Goal: Obtain resource: Obtain resource

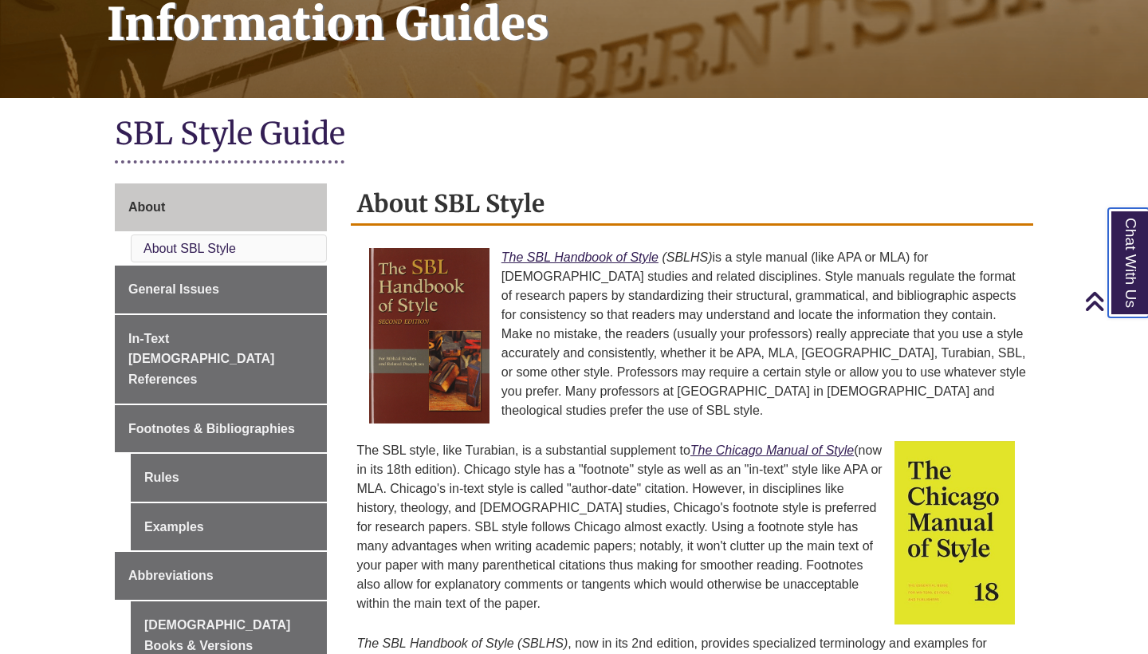
scroll to position [275, 0]
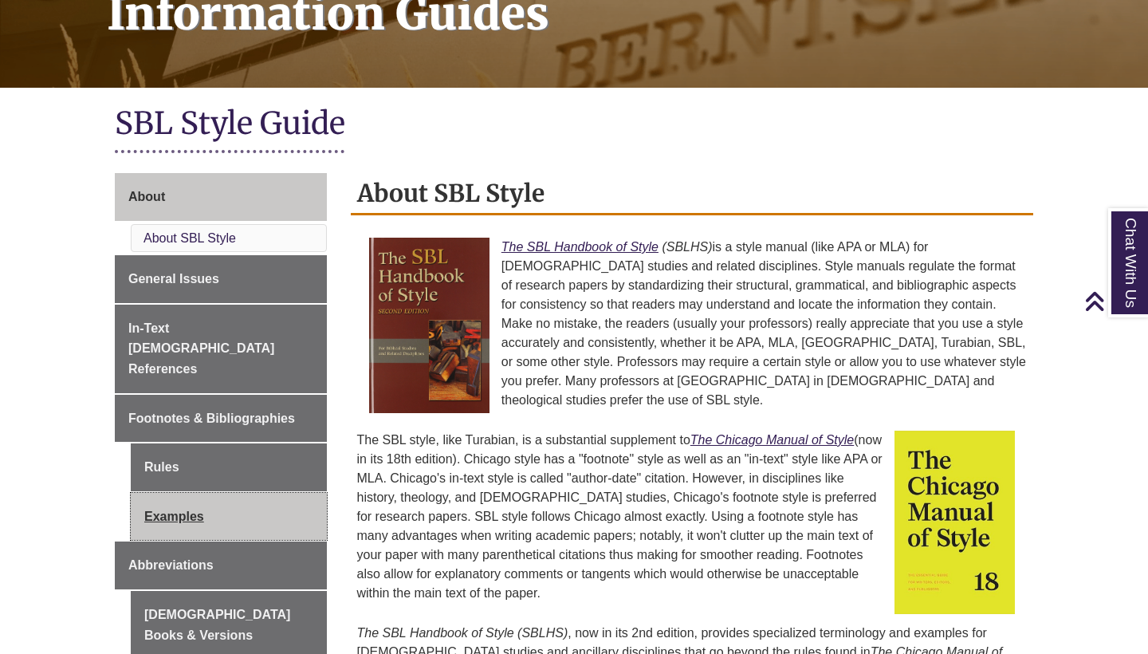
click at [190, 493] on link "Examples" at bounding box center [229, 517] width 196 height 48
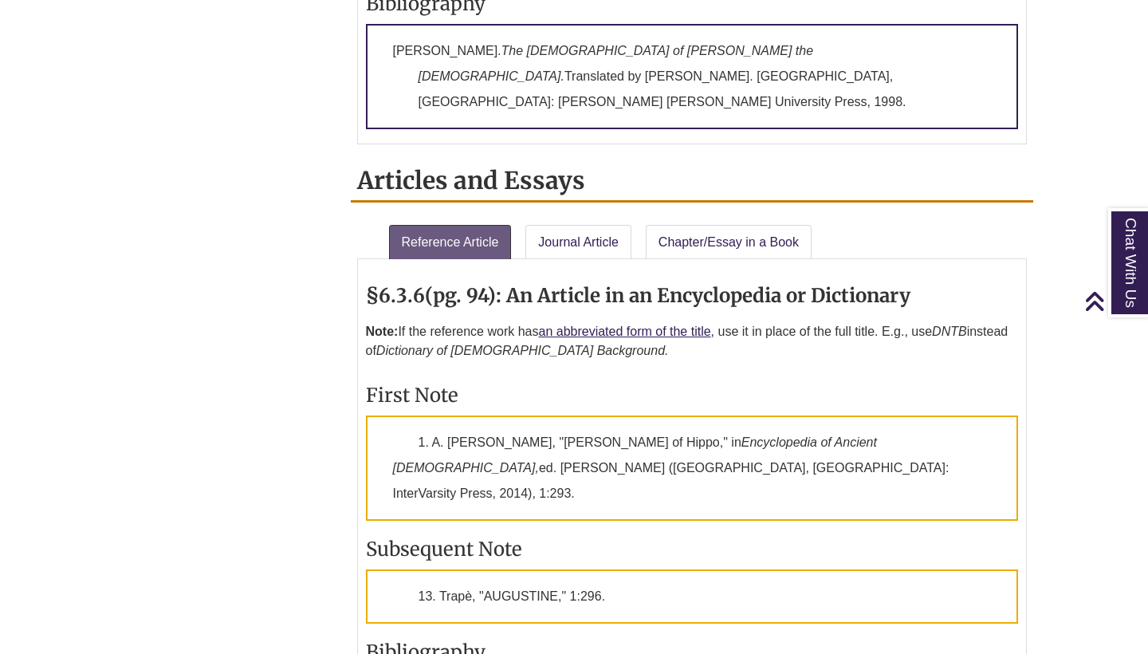
scroll to position [1663, 0]
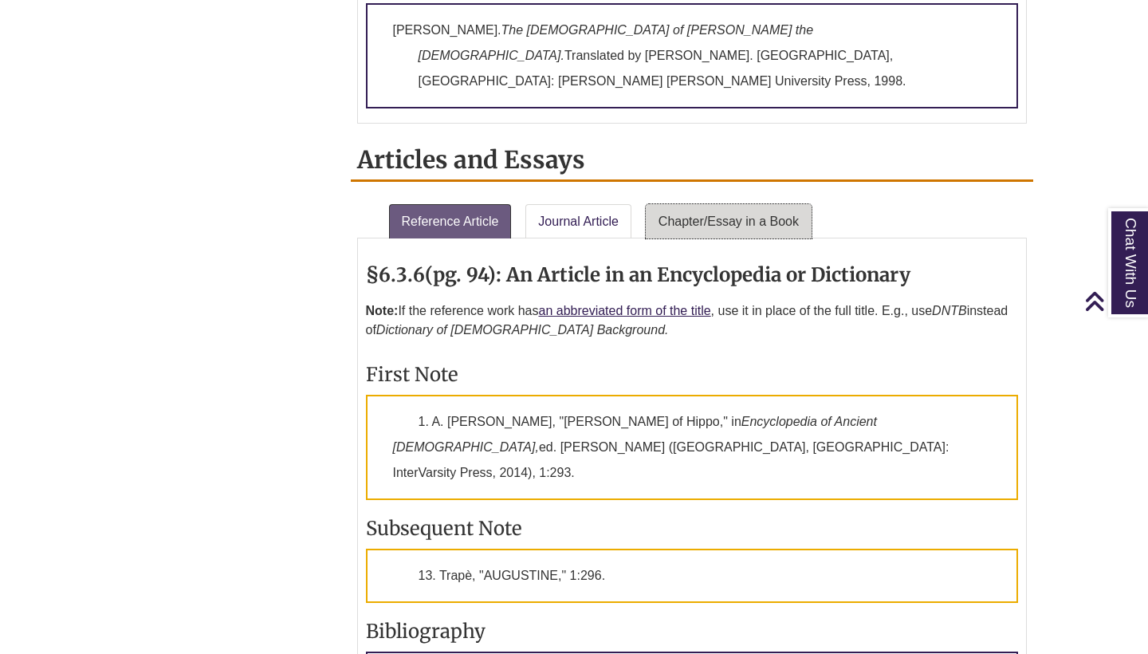
click at [709, 204] on link "Chapter/Essay in a Book" at bounding box center [729, 221] width 166 height 35
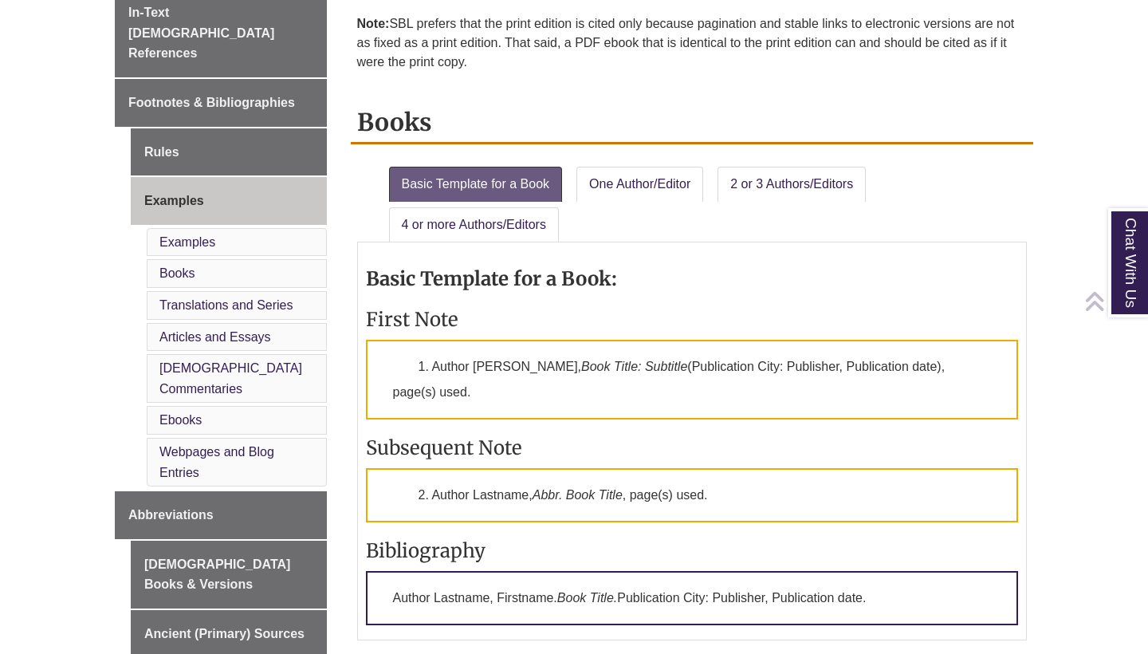
scroll to position [559, 0]
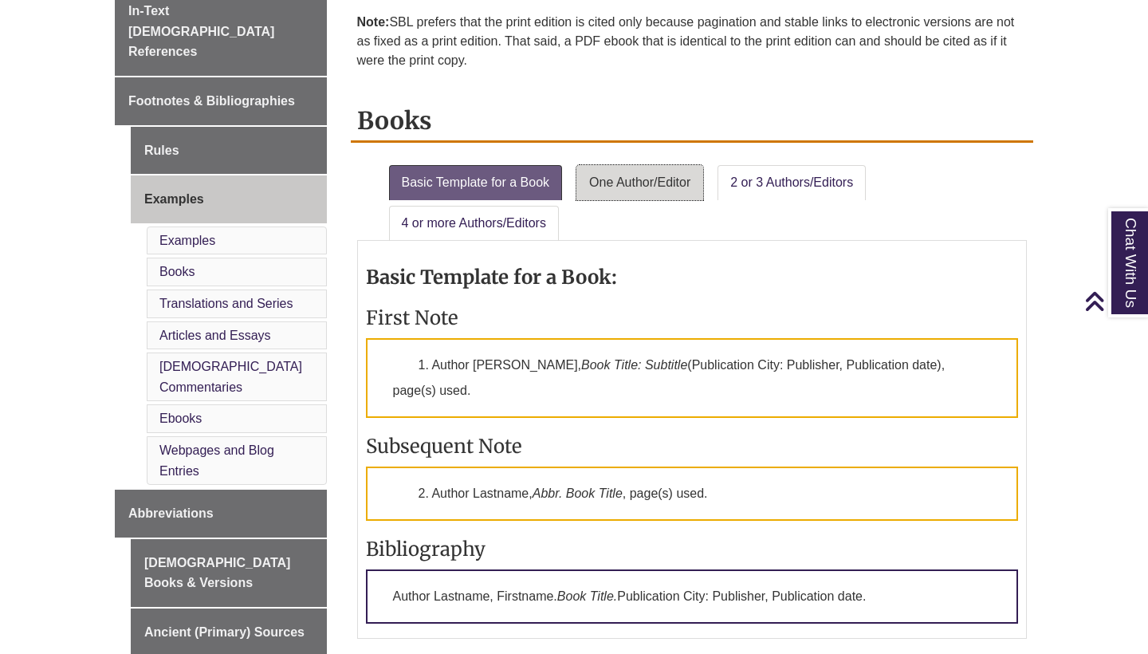
click at [630, 179] on link "One Author/Editor" at bounding box center [639, 182] width 127 height 35
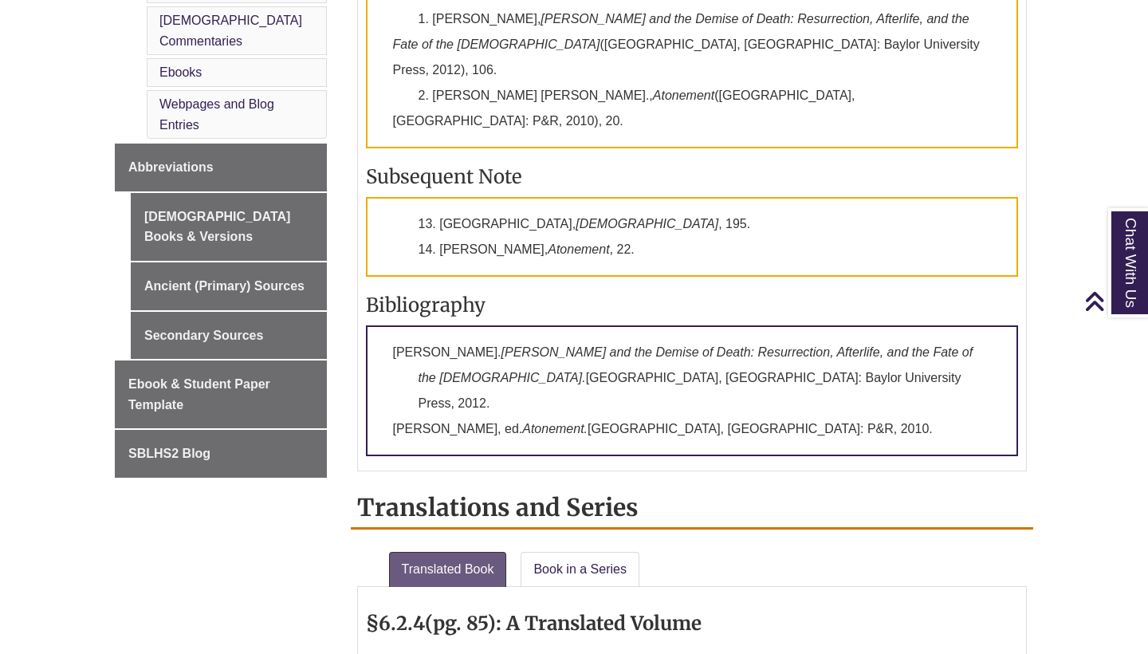
scroll to position [894, 0]
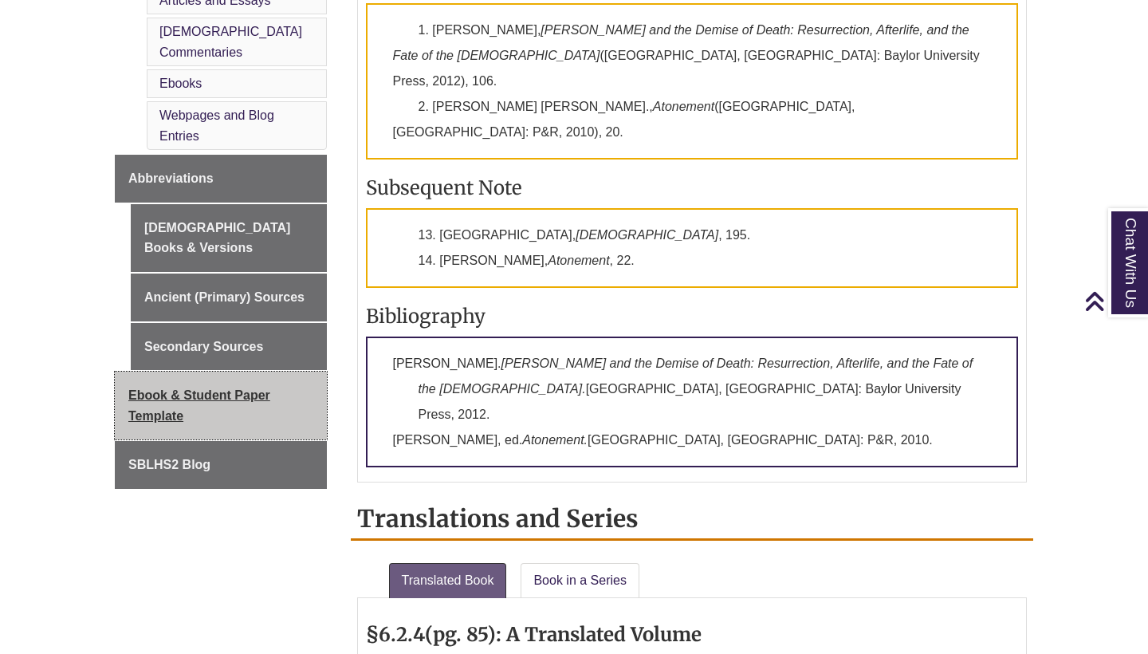
click at [221, 388] on span "Ebook & Student Paper Template" at bounding box center [199, 405] width 142 height 34
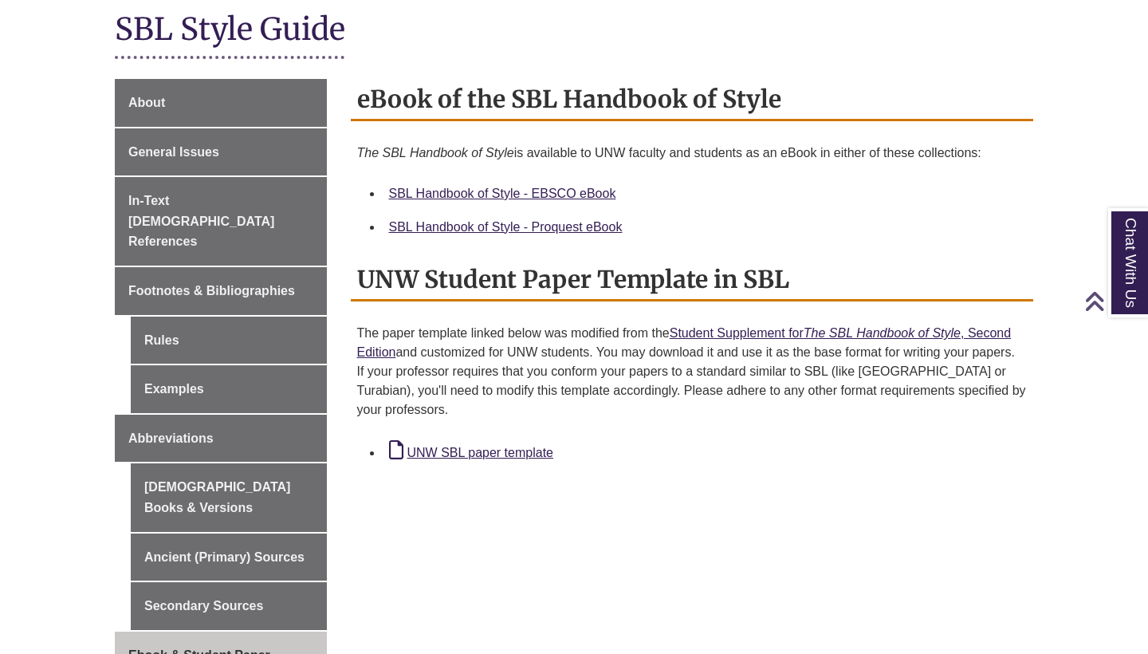
scroll to position [383, 0]
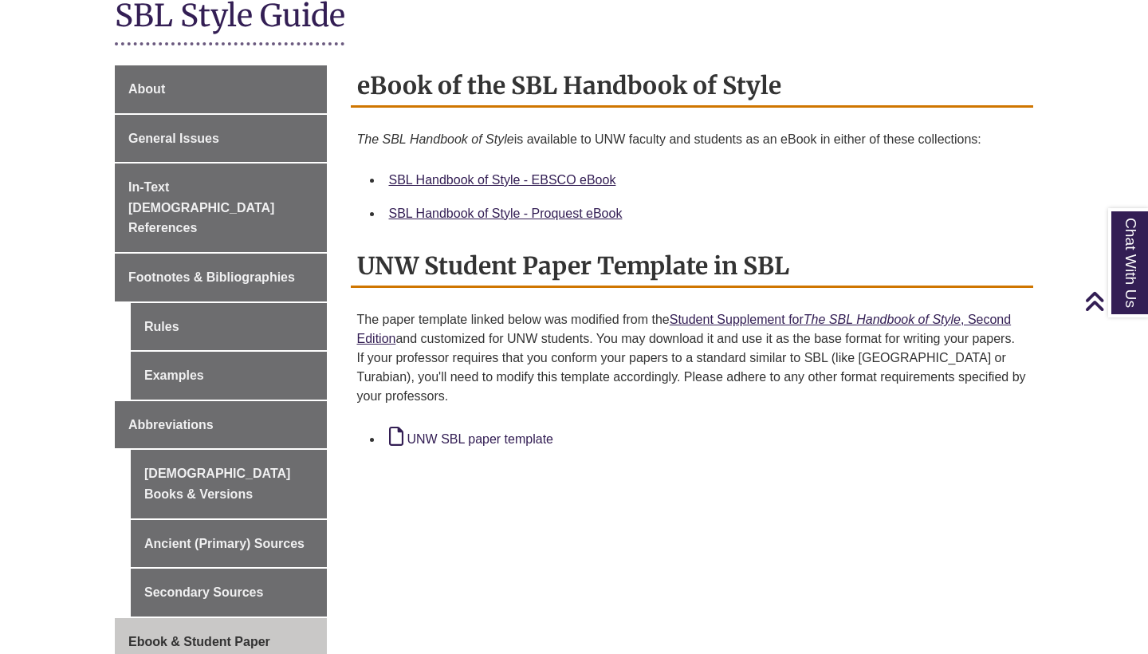
click at [486, 434] on link "UNW SBL paper template" at bounding box center [471, 439] width 164 height 14
click at [551, 180] on link "SBL Handbook of Style - EBSCO eBook" at bounding box center [502, 180] width 227 height 14
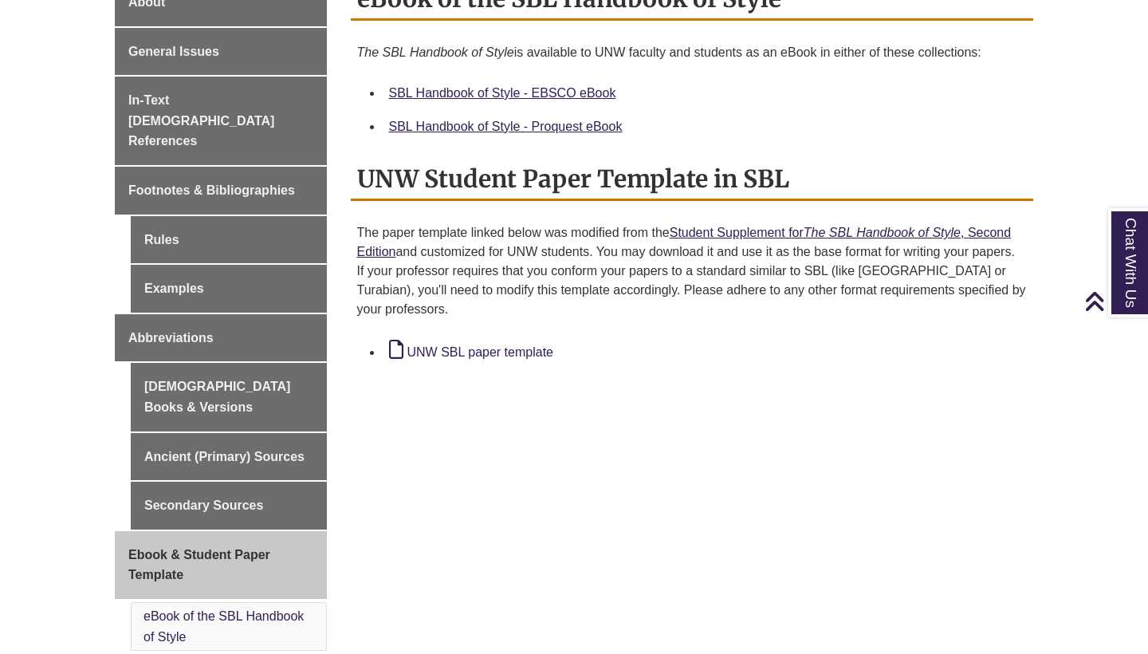
scroll to position [489, 0]
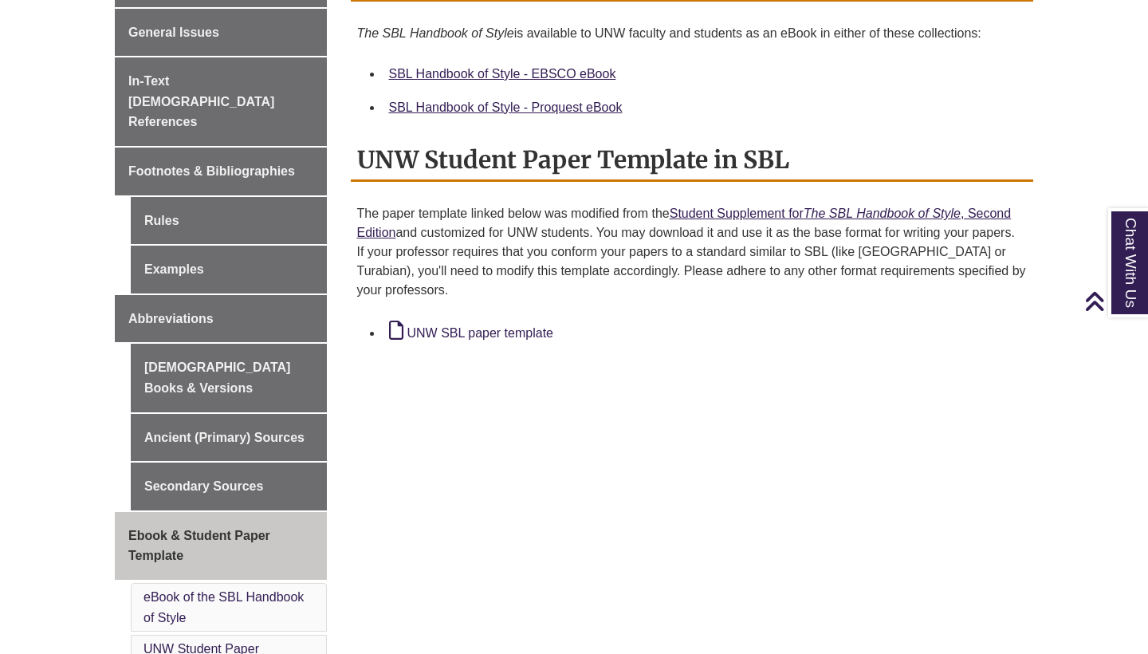
click at [494, 328] on link "UNW SBL paper template" at bounding box center [471, 333] width 164 height 14
